Goal: Information Seeking & Learning: Learn about a topic

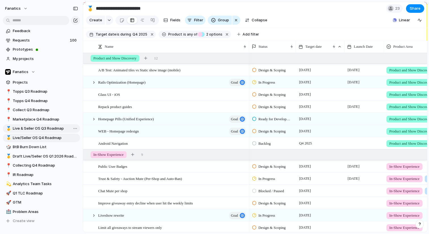
click at [49, 131] on link "🥇 Live & Seller OS Q3 Roadmap" at bounding box center [41, 128] width 77 height 9
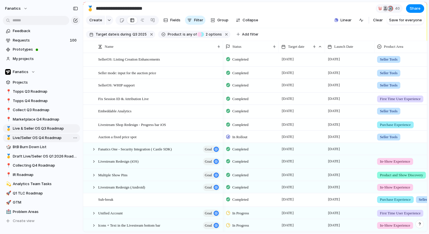
click at [46, 138] on span "Live/Seller OS Q4 Roadmap" at bounding box center [45, 138] width 65 height 6
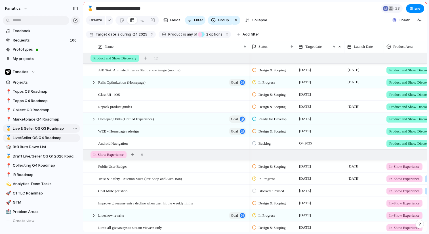
click at [42, 132] on link "🥇 Live & Seller OS Q3 Roadmap" at bounding box center [41, 128] width 77 height 9
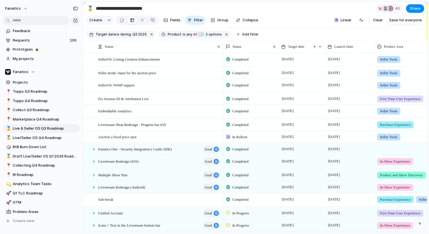
scroll to position [147, 0]
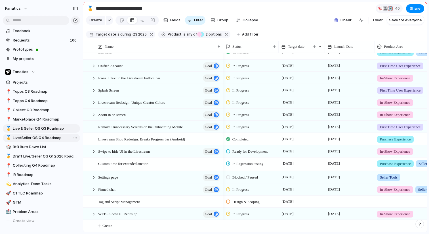
click at [38, 141] on link "🥇 Live/Seller OS Q4 Roadmap" at bounding box center [41, 137] width 77 height 9
type input "**********"
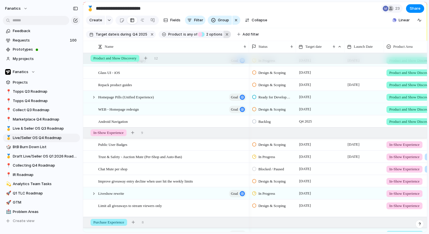
click at [224, 34] on button "button" at bounding box center [227, 34] width 7 height 7
click at [235, 21] on div "button" at bounding box center [236, 20] width 5 height 7
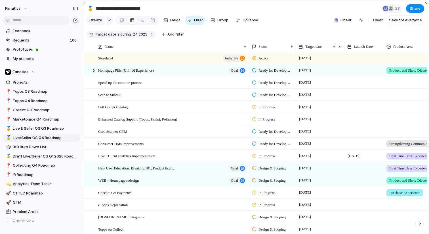
scroll to position [254, 0]
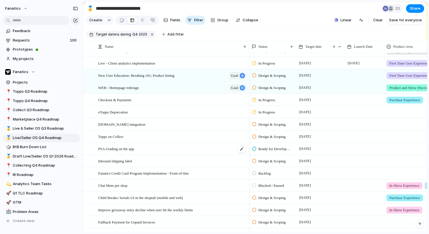
click at [133, 151] on span "PSA Grading on the app" at bounding box center [116, 148] width 36 height 7
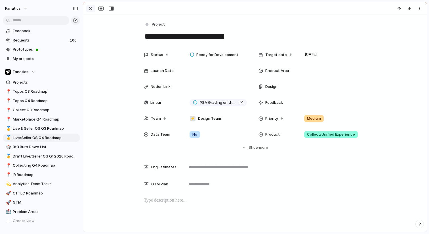
click at [89, 10] on div "button" at bounding box center [90, 8] width 7 height 7
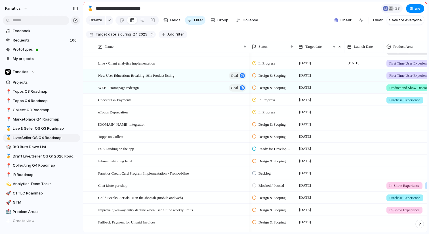
click at [167, 35] on span "Add filter" at bounding box center [175, 34] width 16 height 5
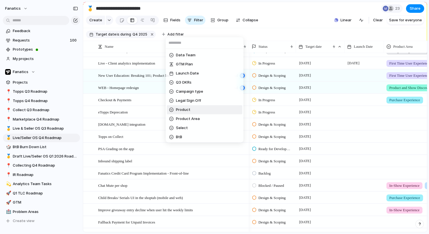
click at [190, 110] on span "Product" at bounding box center [183, 110] width 14 height 6
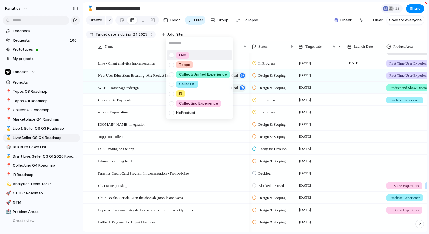
click at [170, 54] on div at bounding box center [172, 55] width 10 height 10
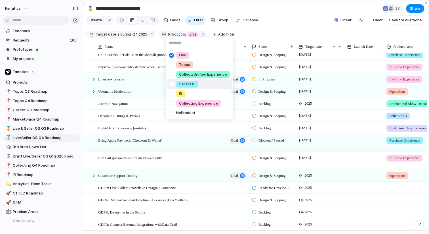
click at [172, 86] on div at bounding box center [172, 84] width 10 height 10
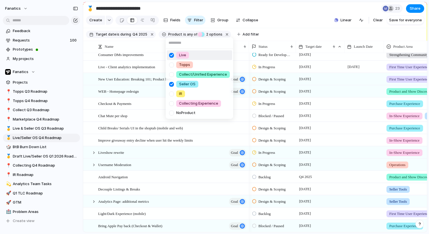
click at [262, 31] on div "Live Topps Collect/Unified Experience Seller OS IR Collecting Experience No Pro…" at bounding box center [214, 117] width 429 height 234
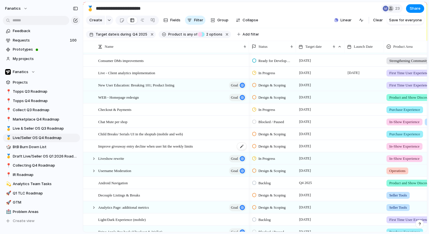
scroll to position [0, 1]
click at [142, 135] on span "Child Breaks/ Serials UI in the shoptab (mobile and web)" at bounding box center [140, 133] width 85 height 7
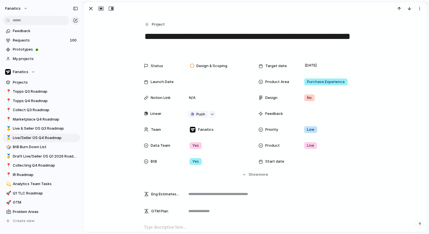
drag, startPoint x: 228, startPoint y: 37, endPoint x: 145, endPoint y: 35, distance: 83.5
click at [145, 35] on textarea "**********" at bounding box center [255, 41] width 223 height 23
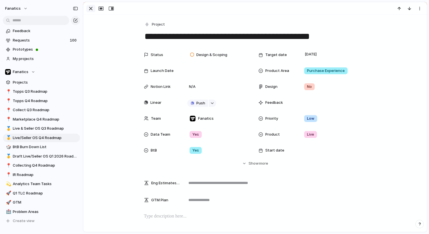
type textarea "**********"
click at [93, 11] on div "button" at bounding box center [90, 8] width 7 height 7
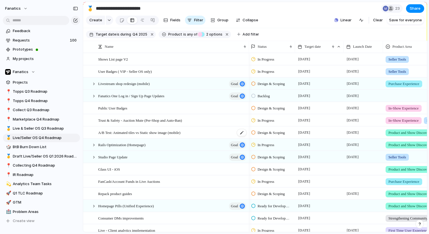
scroll to position [0, 2]
click at [48, 127] on span "Live & Seller OS Q3 Roadmap" at bounding box center [45, 128] width 65 height 6
type input "**********"
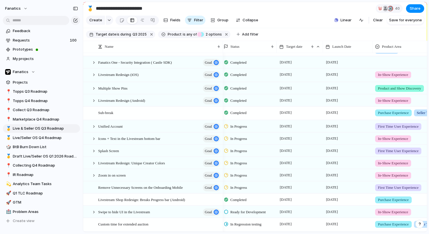
scroll to position [125, 0]
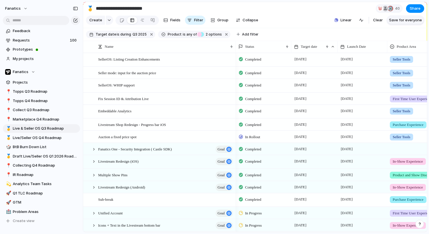
click at [405, 19] on span "Save for everyone" at bounding box center [405, 20] width 33 height 6
